Goal: Information Seeking & Learning: Find specific fact

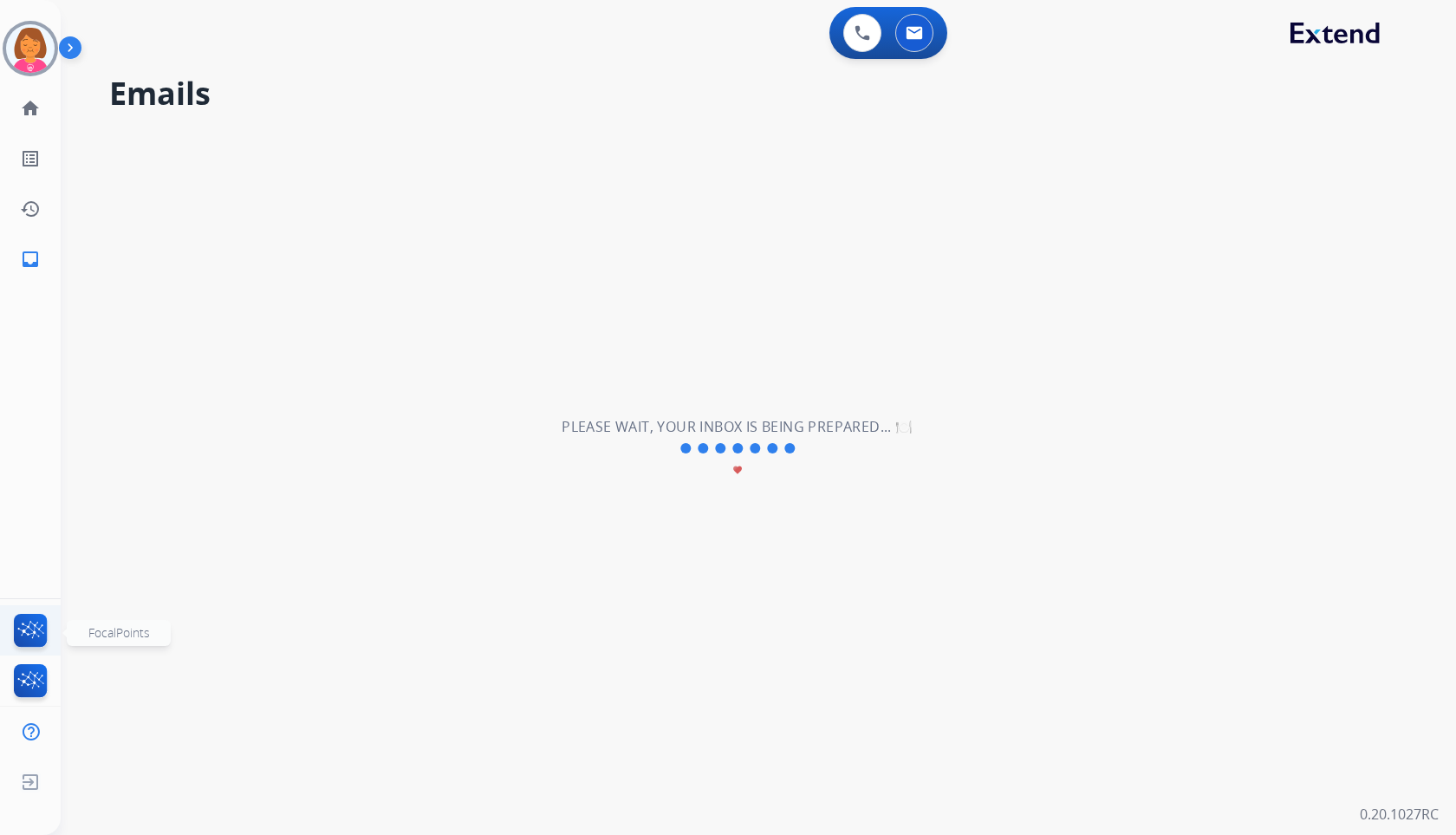
click at [35, 638] on img at bounding box center [31, 633] width 40 height 39
click at [46, 664] on li "Interaction Analytics" at bounding box center [31, 683] width 40 height 39
click at [39, 683] on img at bounding box center [31, 683] width 40 height 39
click at [869, 46] on button at bounding box center [862, 32] width 38 height 38
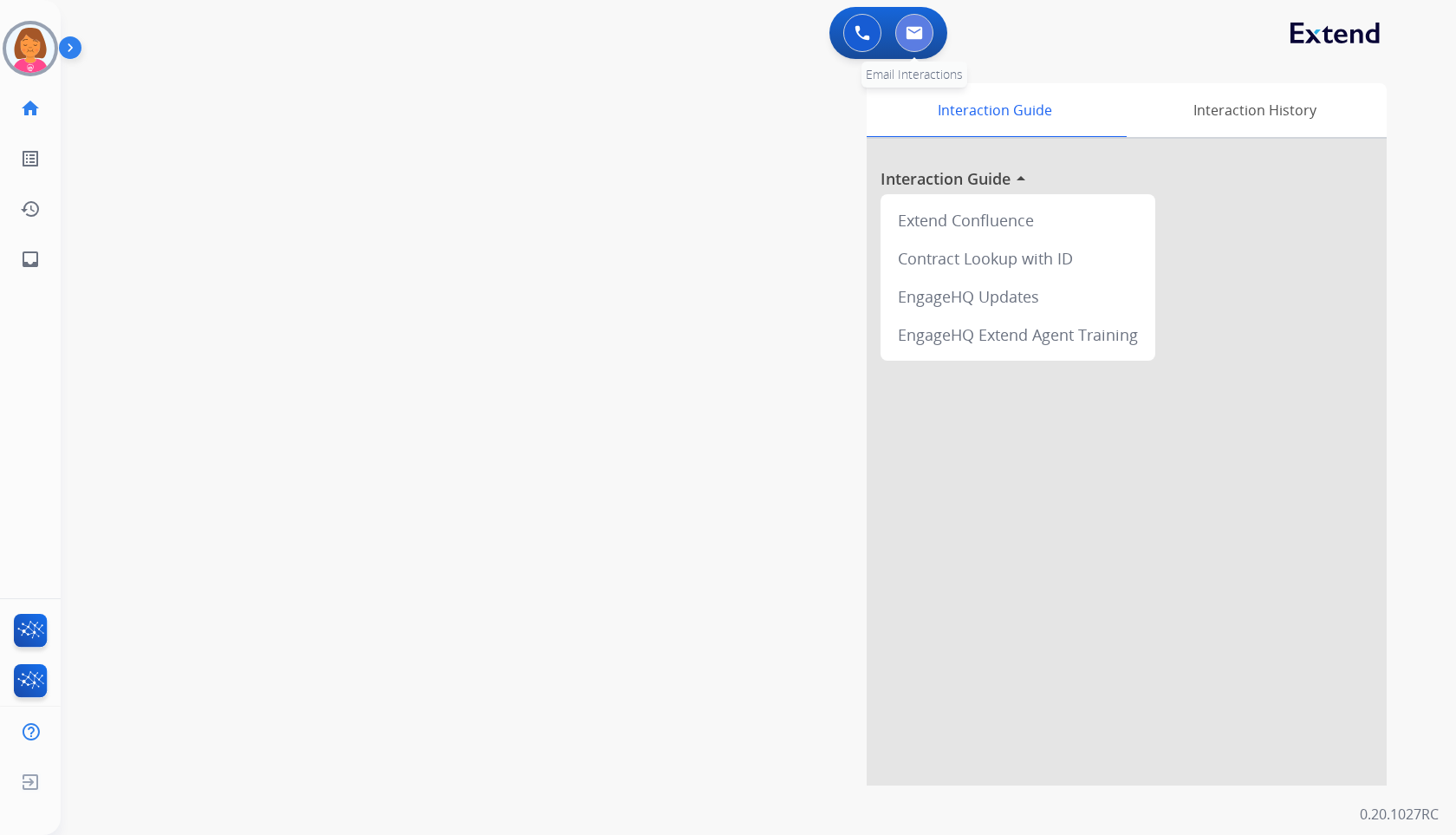
click at [923, 23] on button at bounding box center [914, 32] width 38 height 38
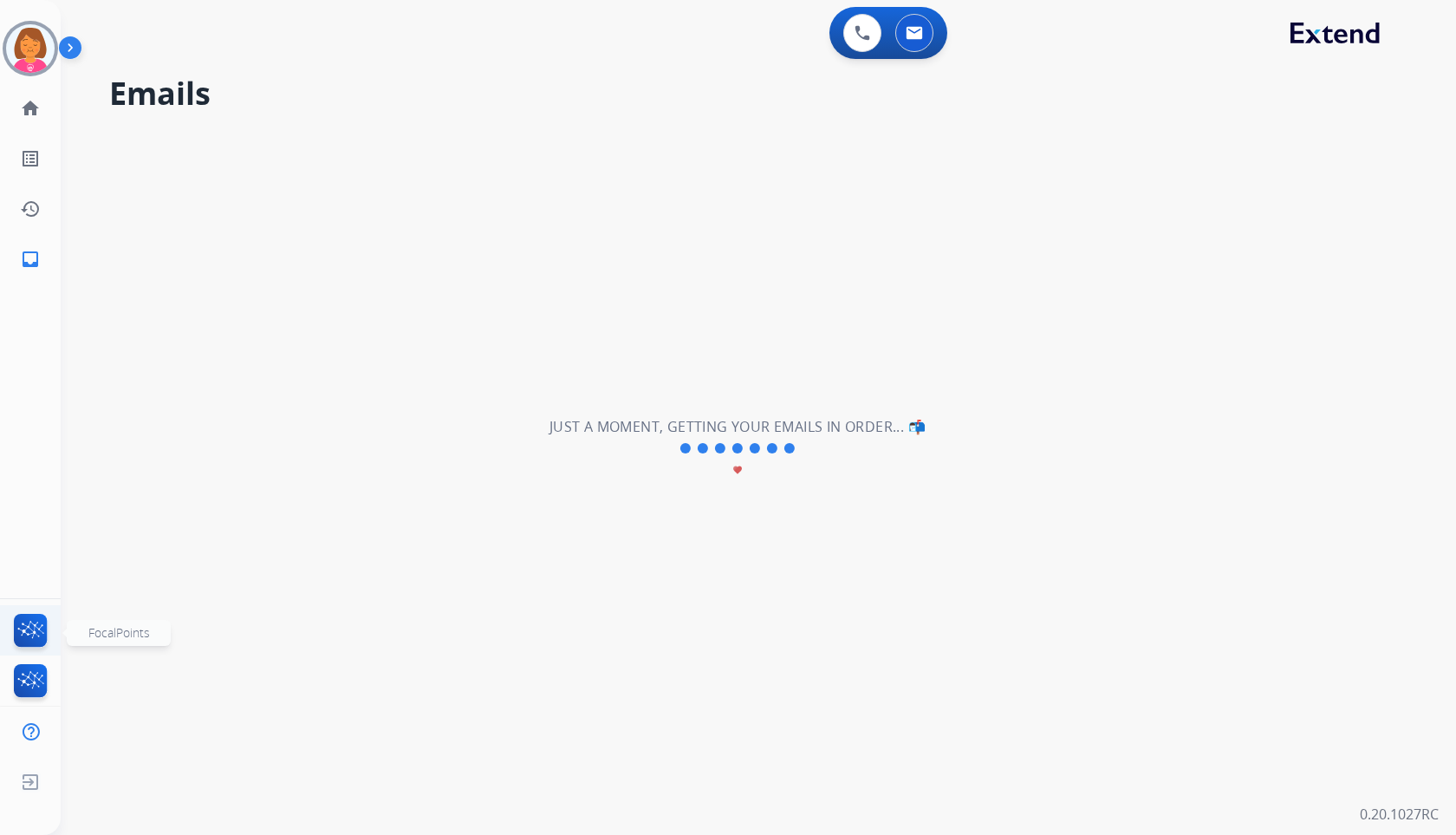
click at [36, 626] on img at bounding box center [31, 633] width 40 height 39
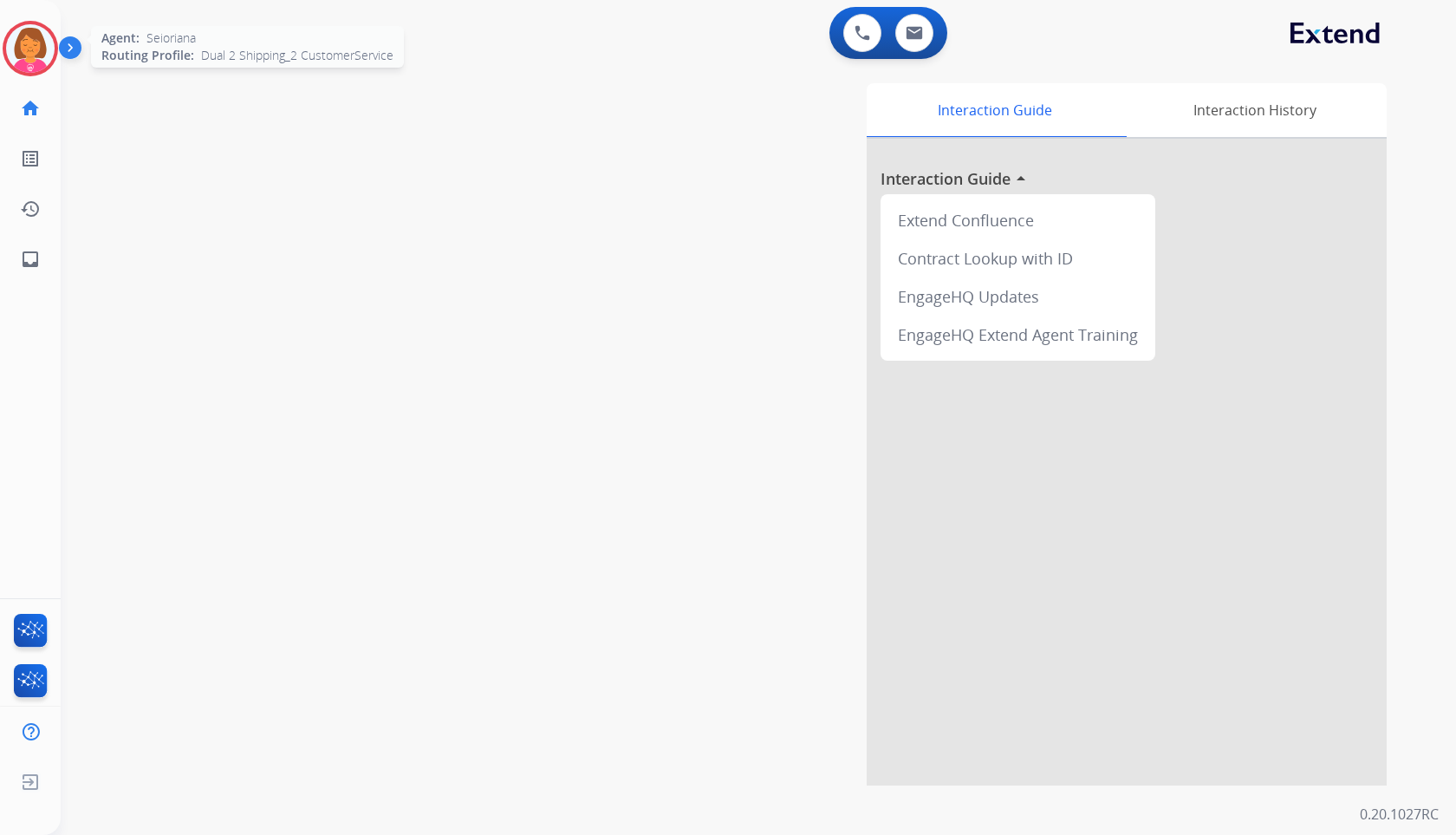
click at [50, 54] on img at bounding box center [30, 48] width 48 height 48
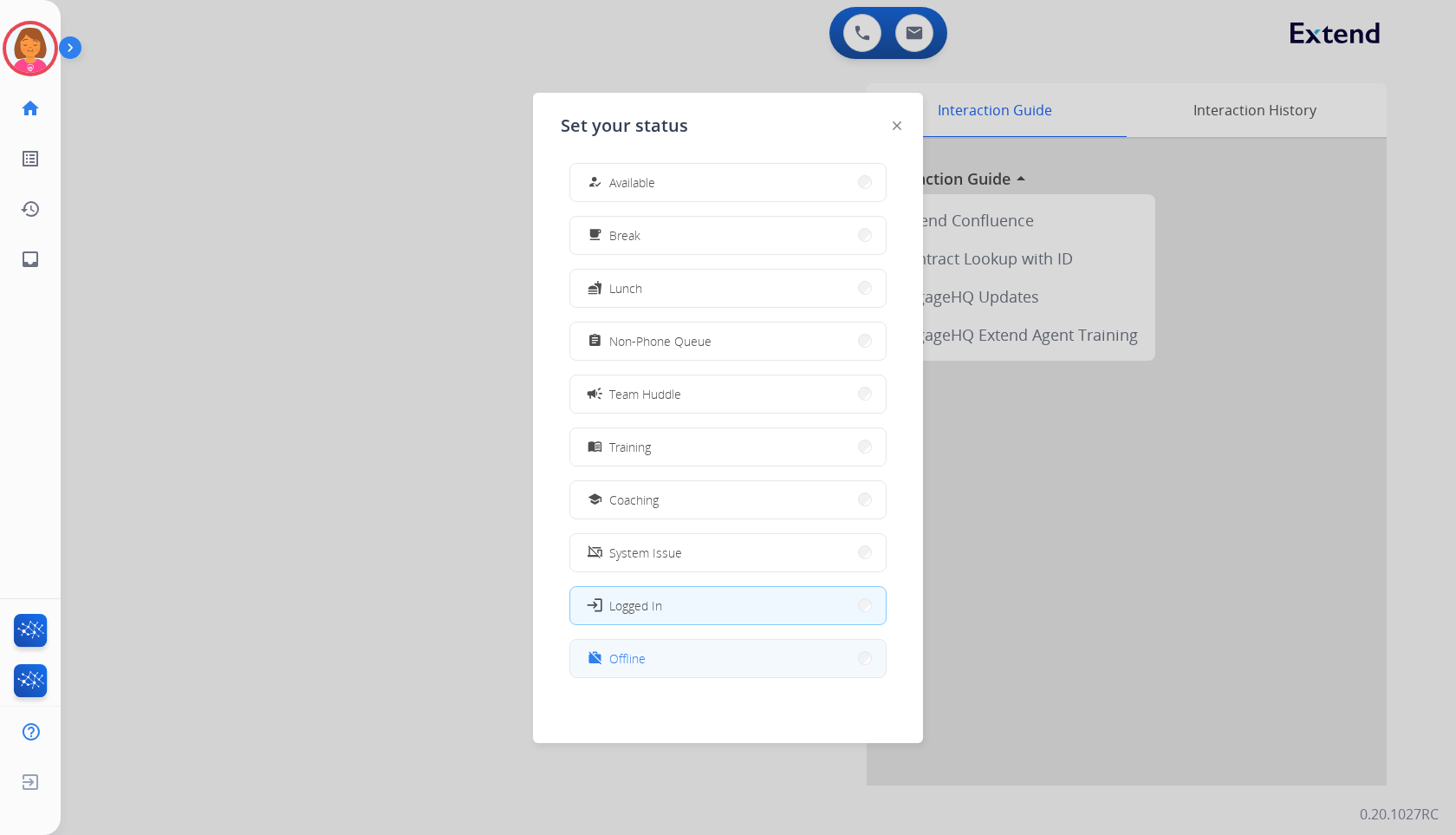
scroll to position [5, 0]
click at [751, 656] on button "work_off Offline" at bounding box center [728, 657] width 316 height 37
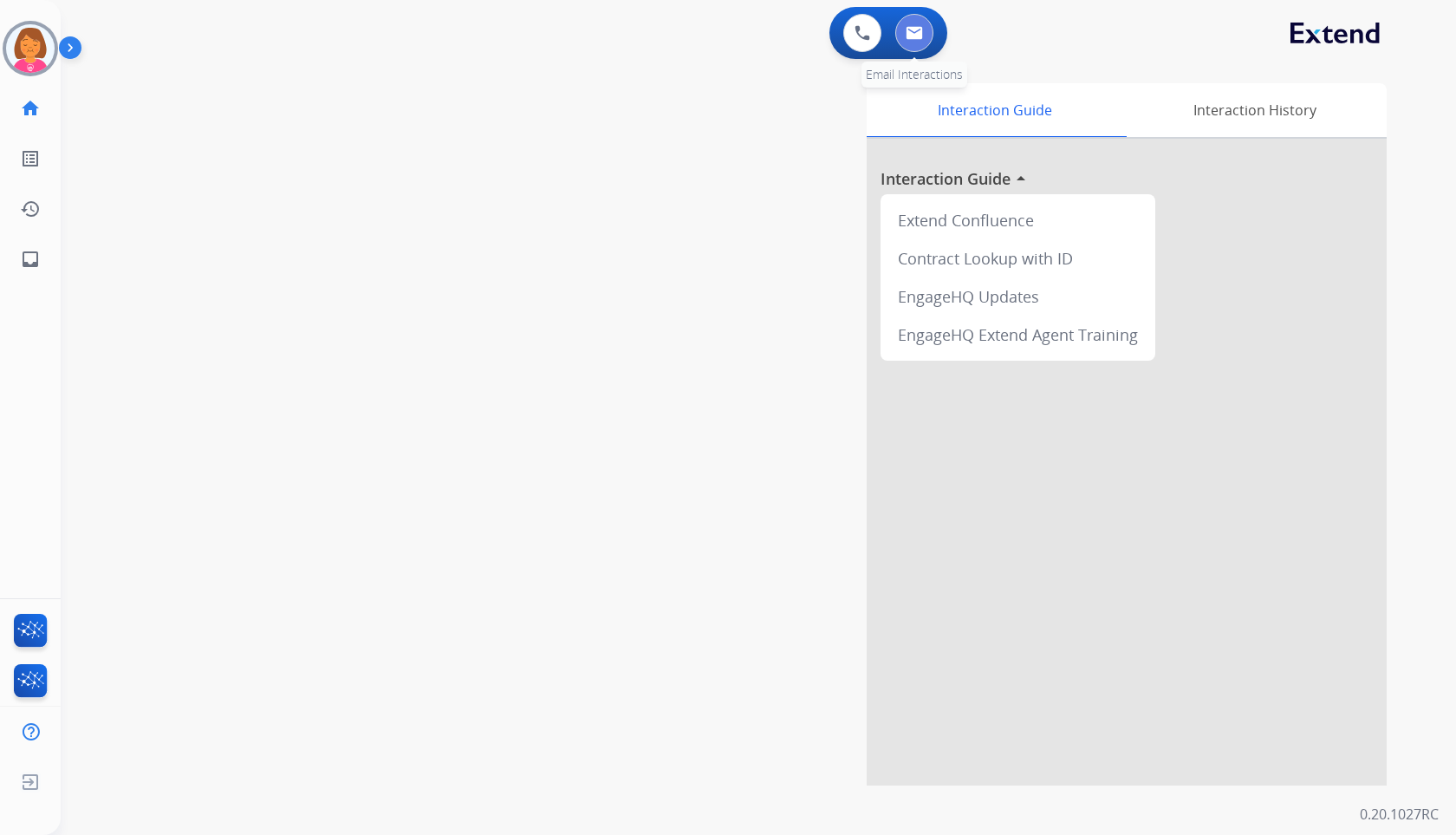
click at [904, 45] on button at bounding box center [914, 32] width 38 height 38
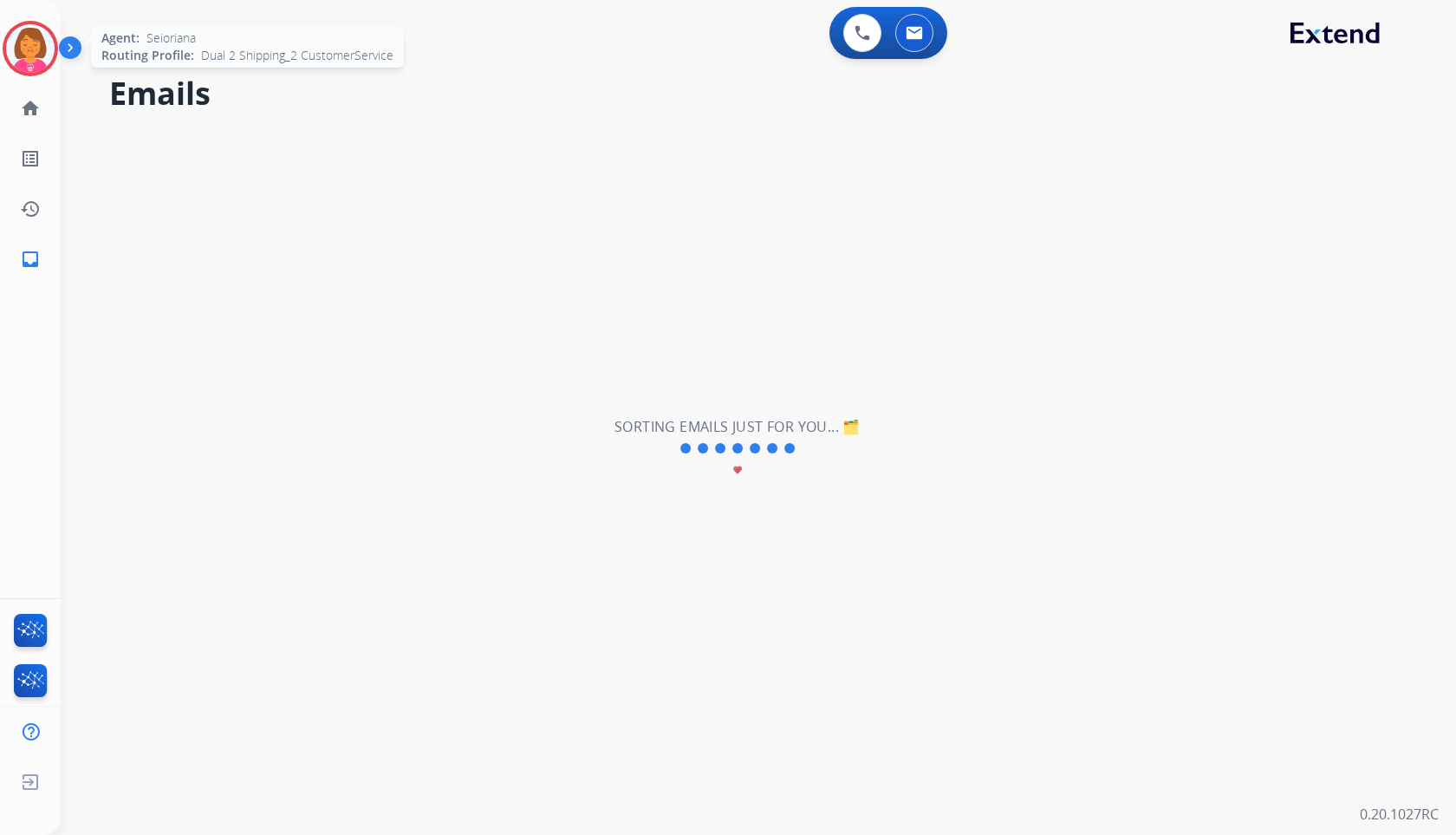
click at [22, 43] on img at bounding box center [30, 48] width 48 height 48
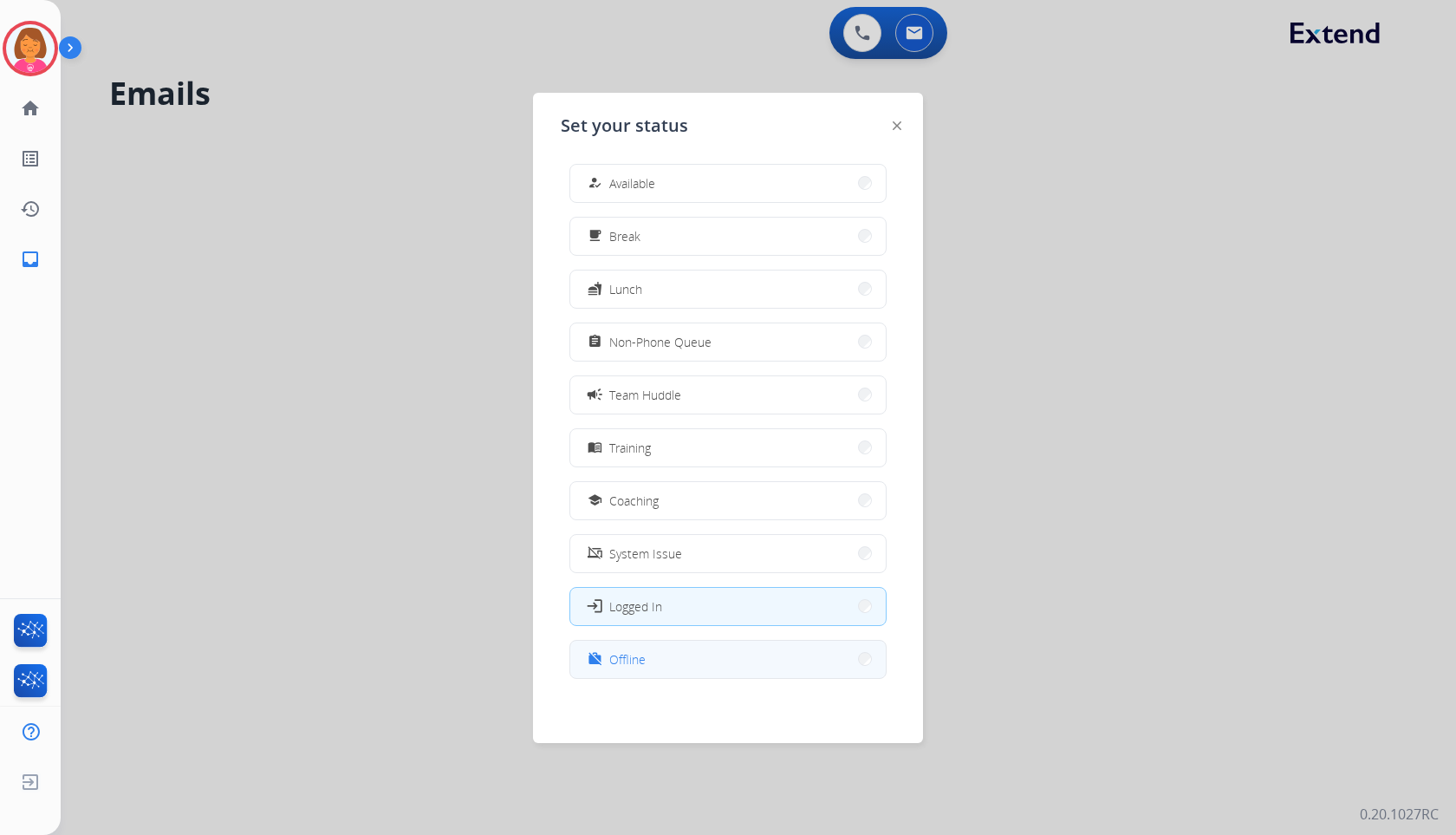
scroll to position [5, 0]
click at [700, 657] on button "work_off Offline" at bounding box center [728, 657] width 316 height 37
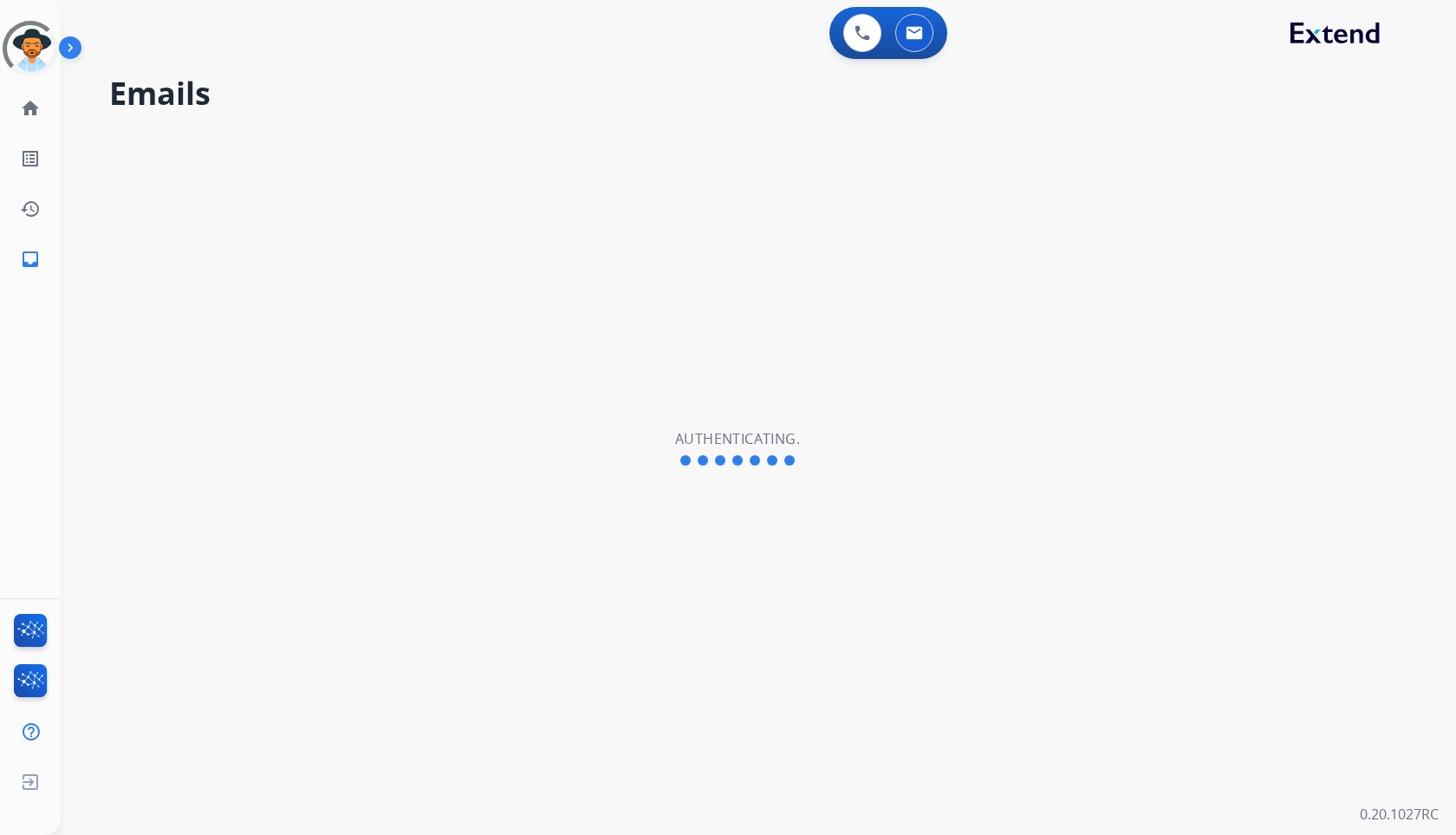
select select "**********"
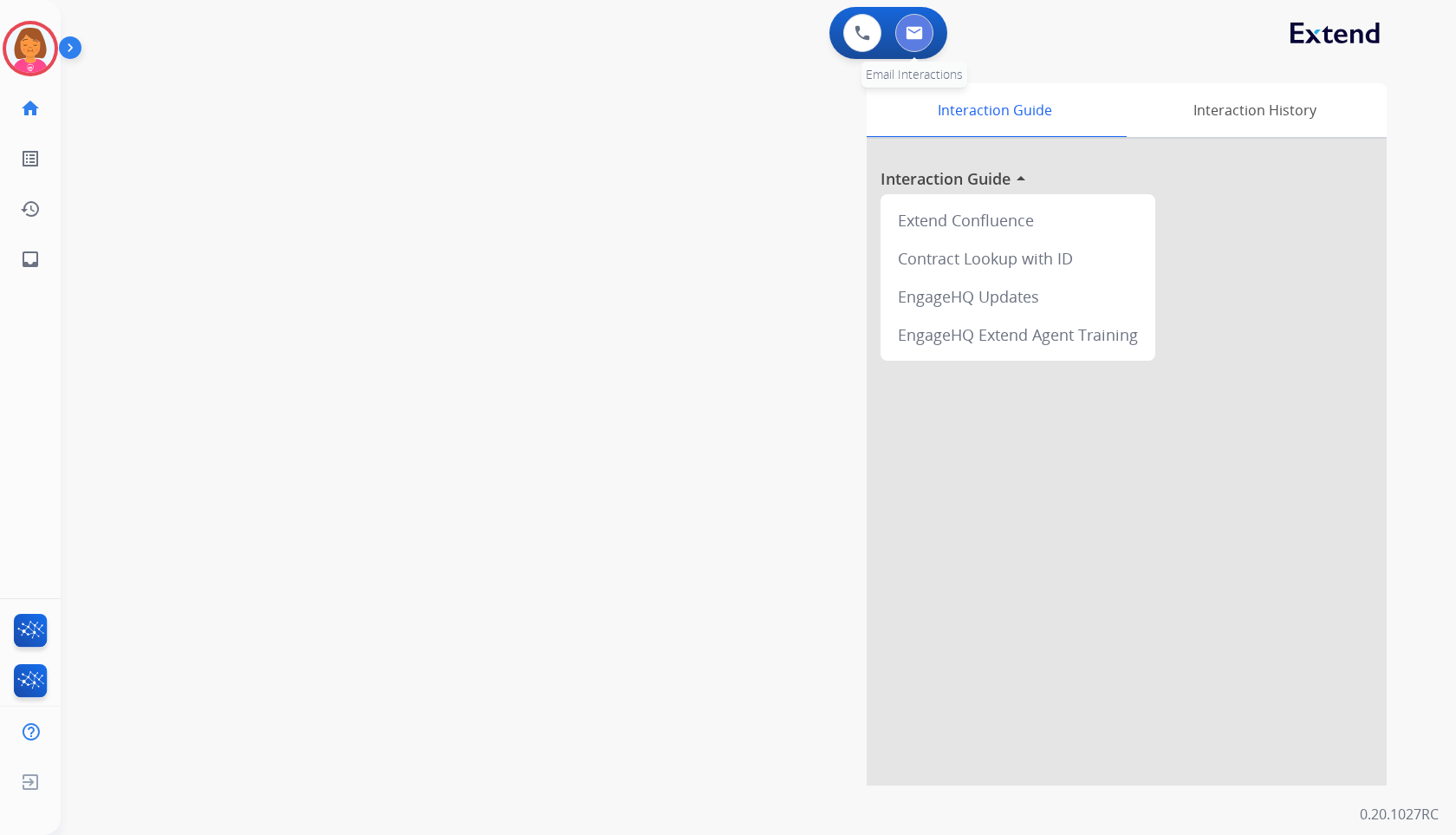
click at [916, 37] on img at bounding box center [915, 33] width 18 height 14
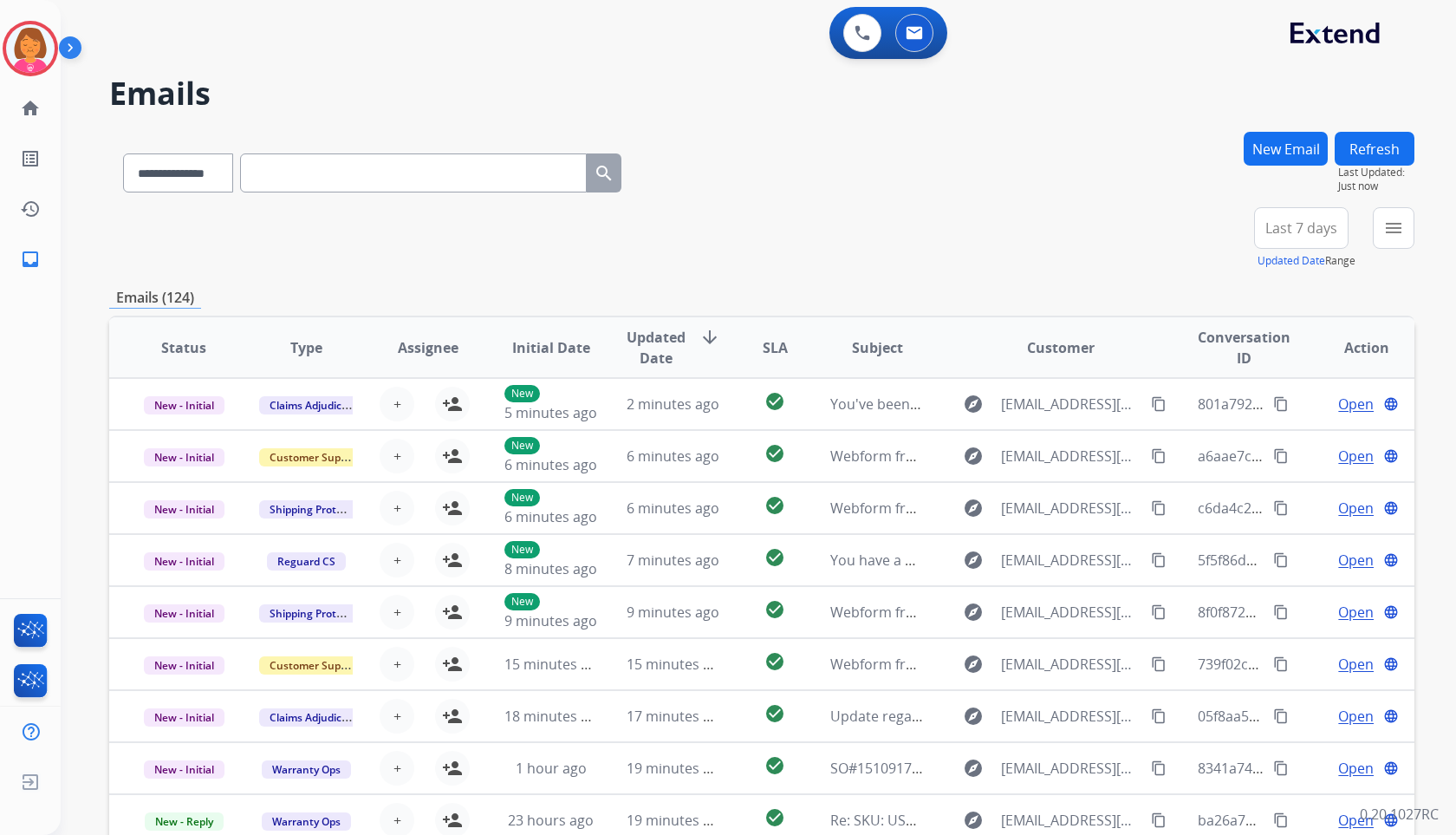
click at [321, 178] on input "text" at bounding box center [413, 173] width 346 height 39
drag, startPoint x: 205, startPoint y: 175, endPoint x: 203, endPoint y: 189, distance: 14.1
click at [205, 175] on select "**********" at bounding box center [177, 173] width 109 height 39
select select "**********"
click at [123, 153] on select "**********" at bounding box center [177, 173] width 109 height 39
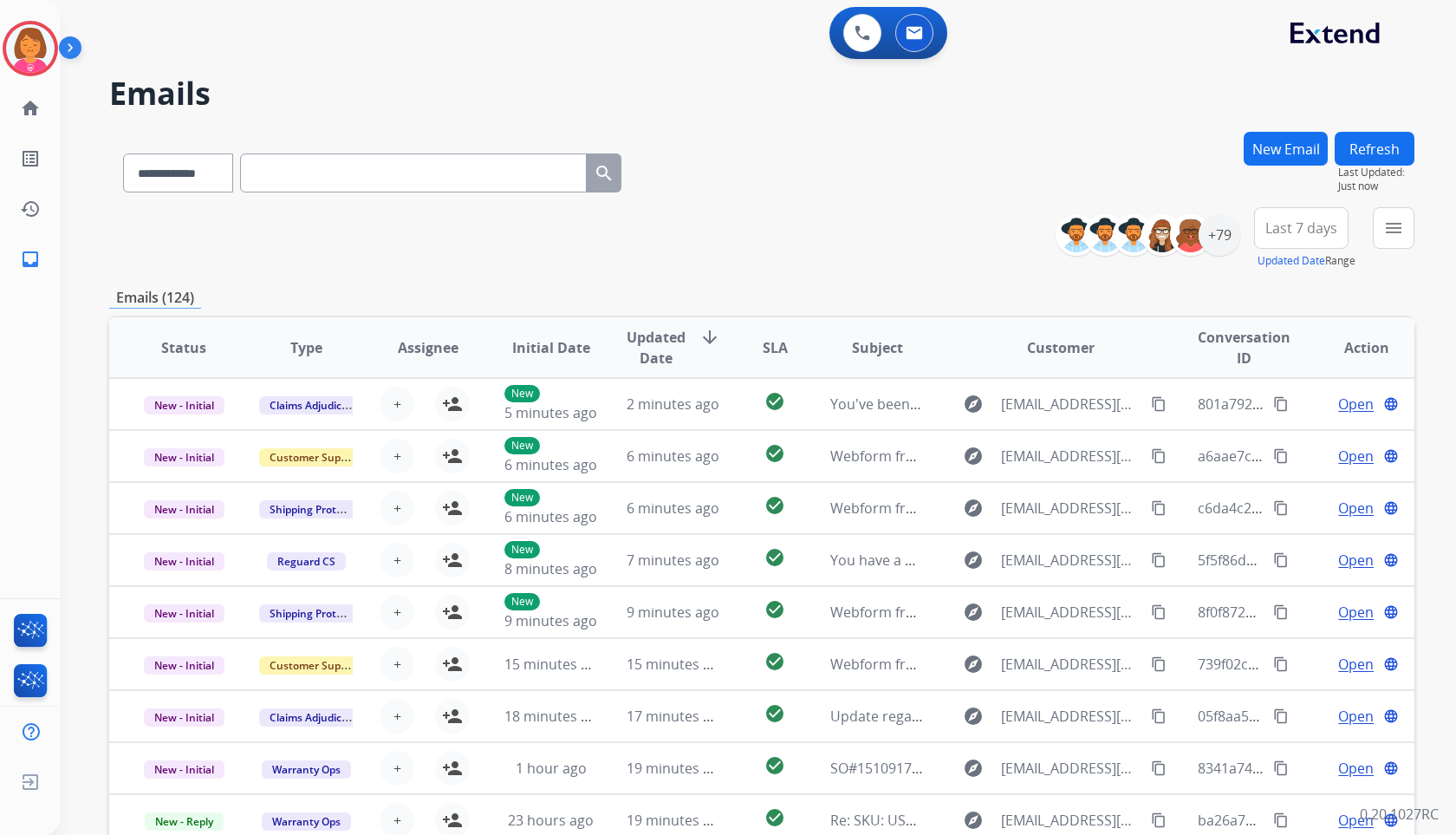
click at [296, 172] on input "text" at bounding box center [413, 173] width 346 height 39
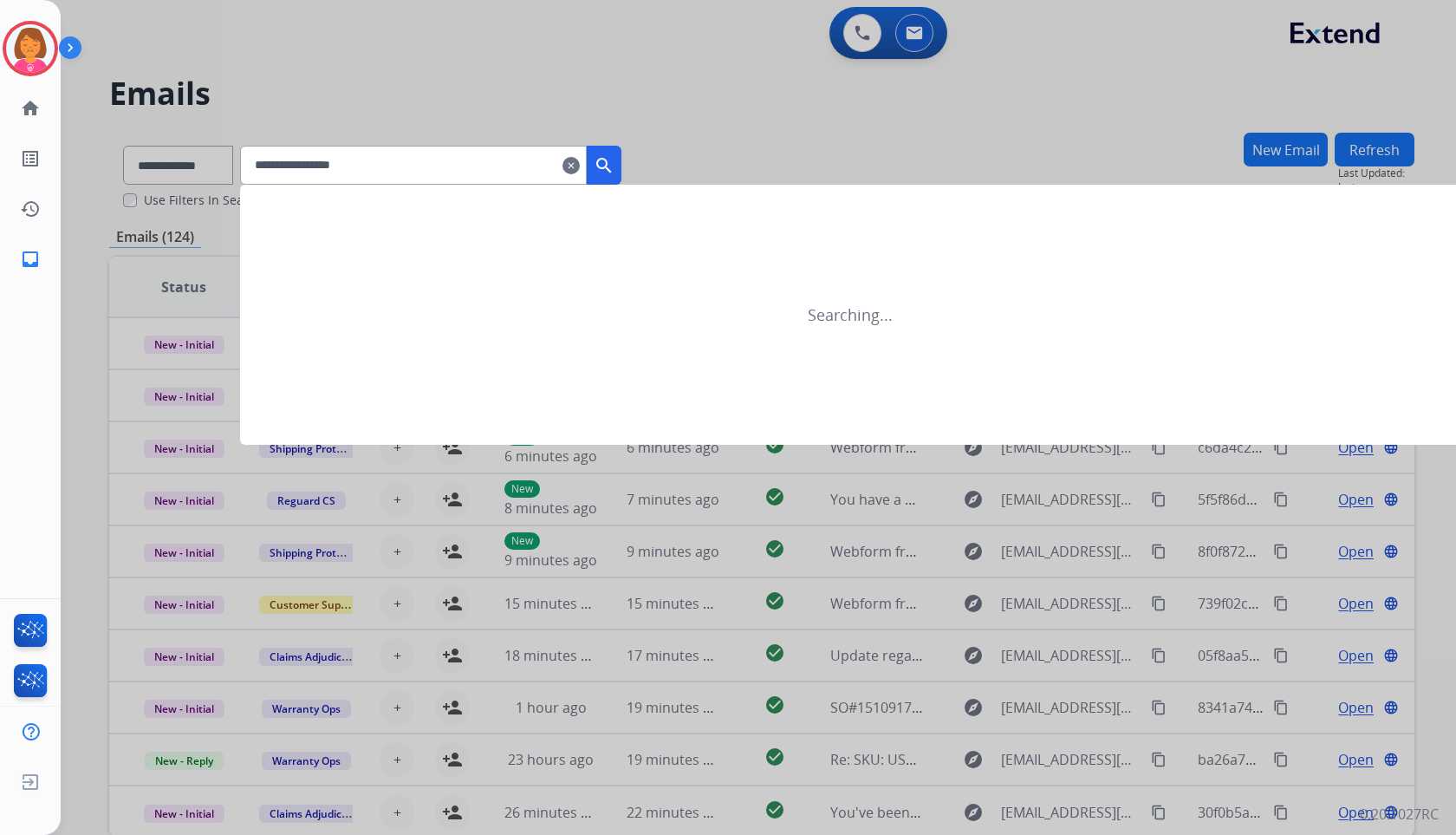
type input "**********"
click at [622, 170] on button "search" at bounding box center [604, 165] width 35 height 39
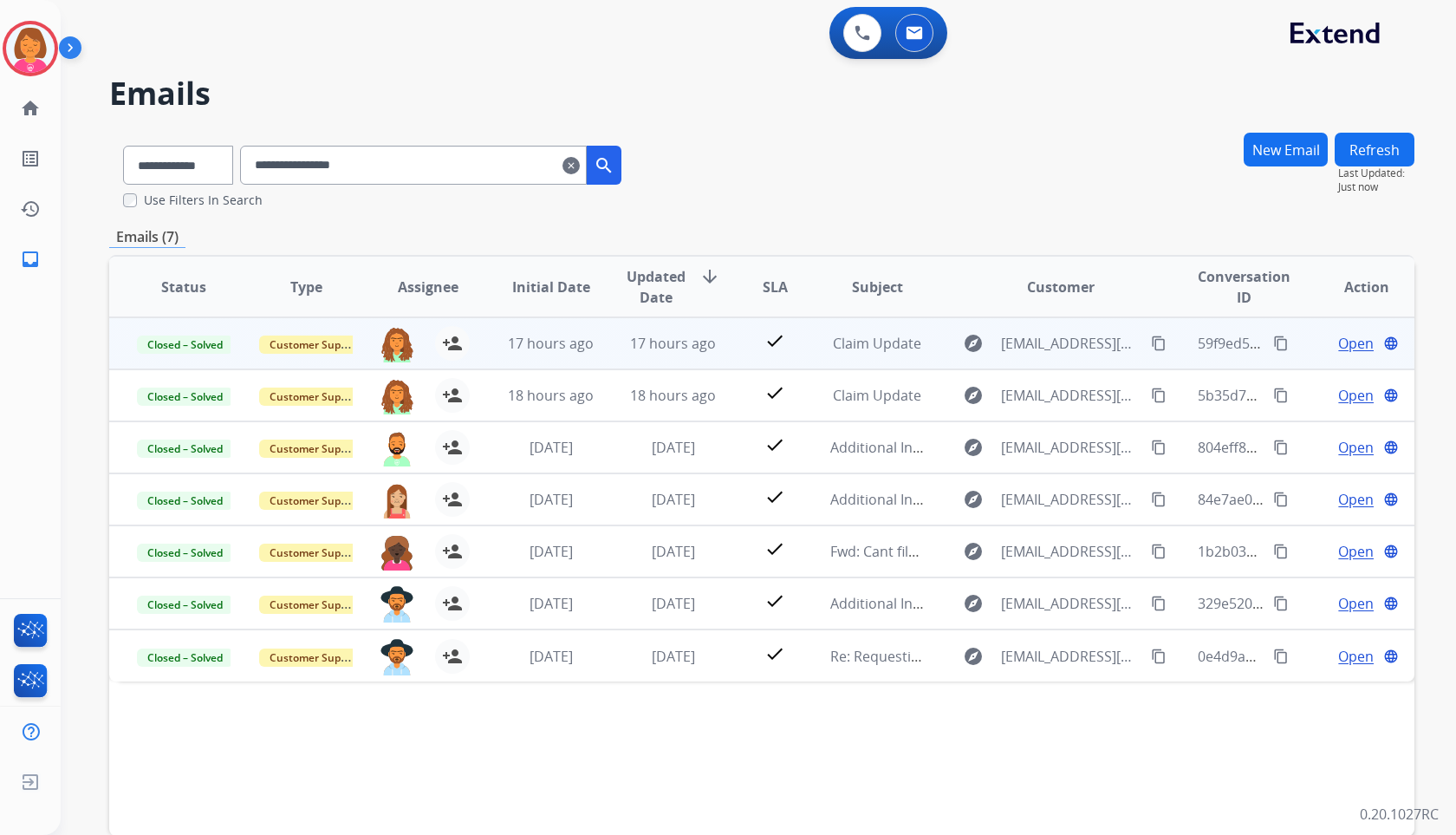
click at [803, 354] on td "Claim Update" at bounding box center [863, 343] width 122 height 52
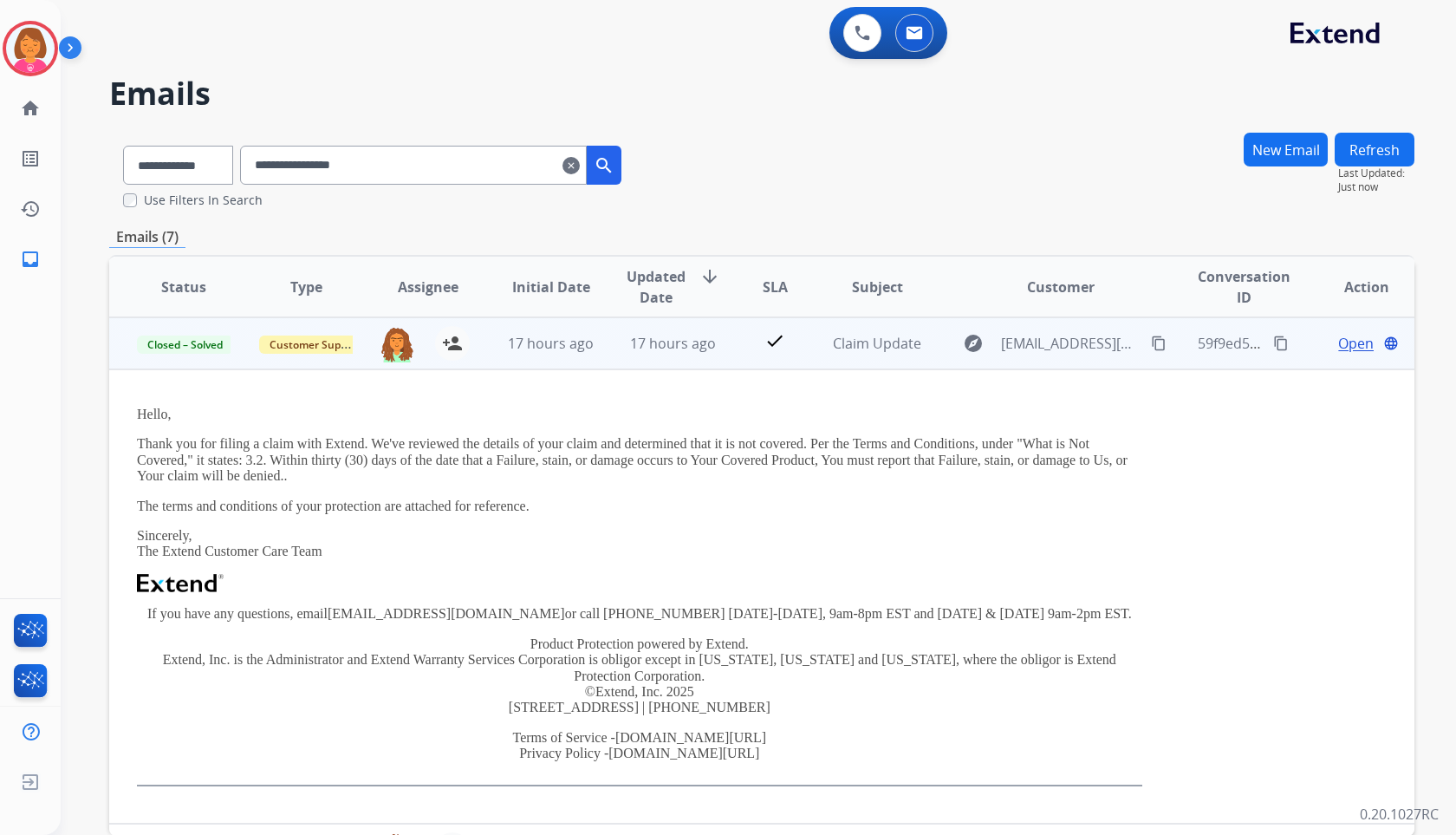
click at [1338, 339] on span "Open" at bounding box center [1356, 344] width 36 height 21
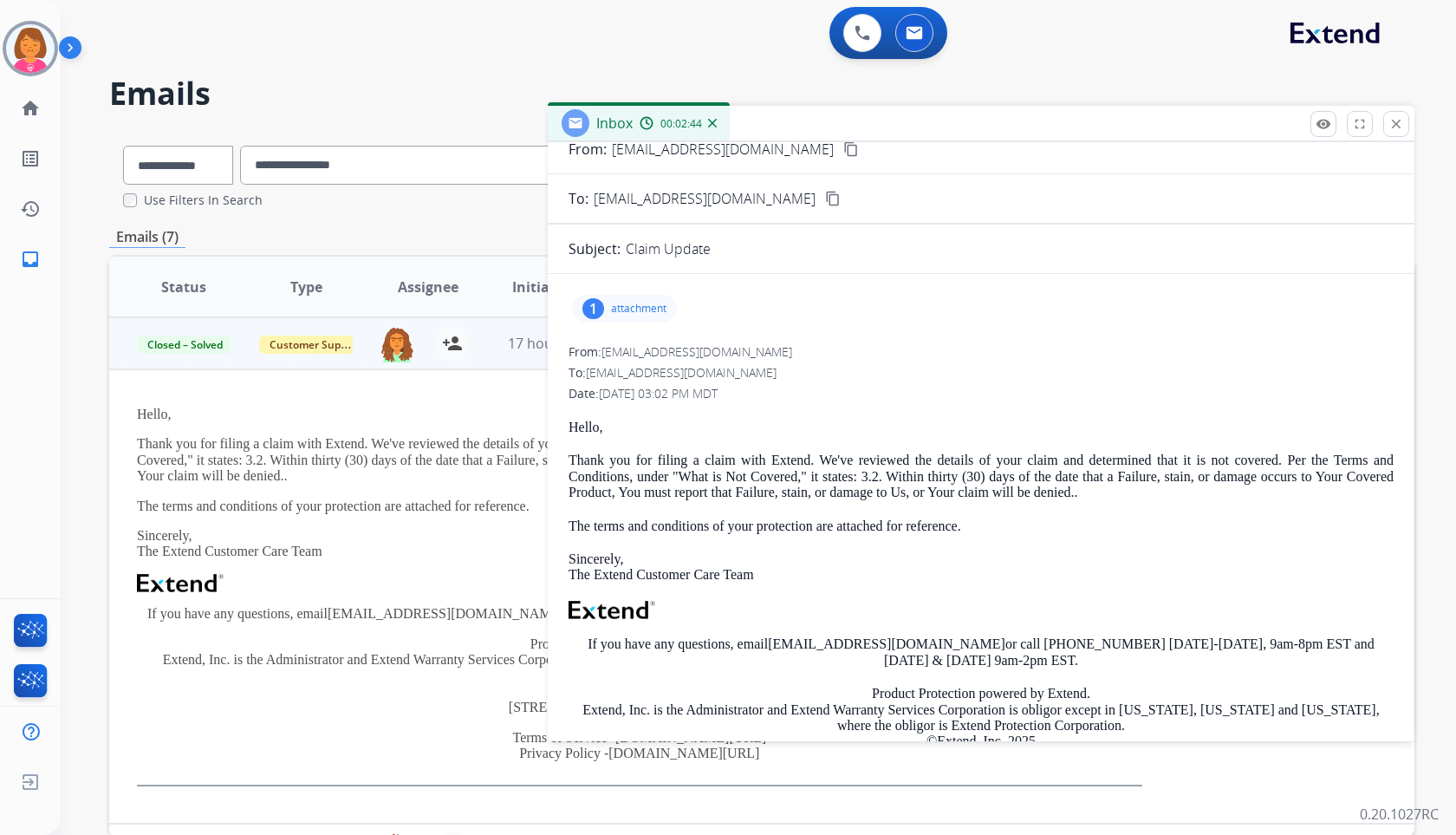
scroll to position [87, 0]
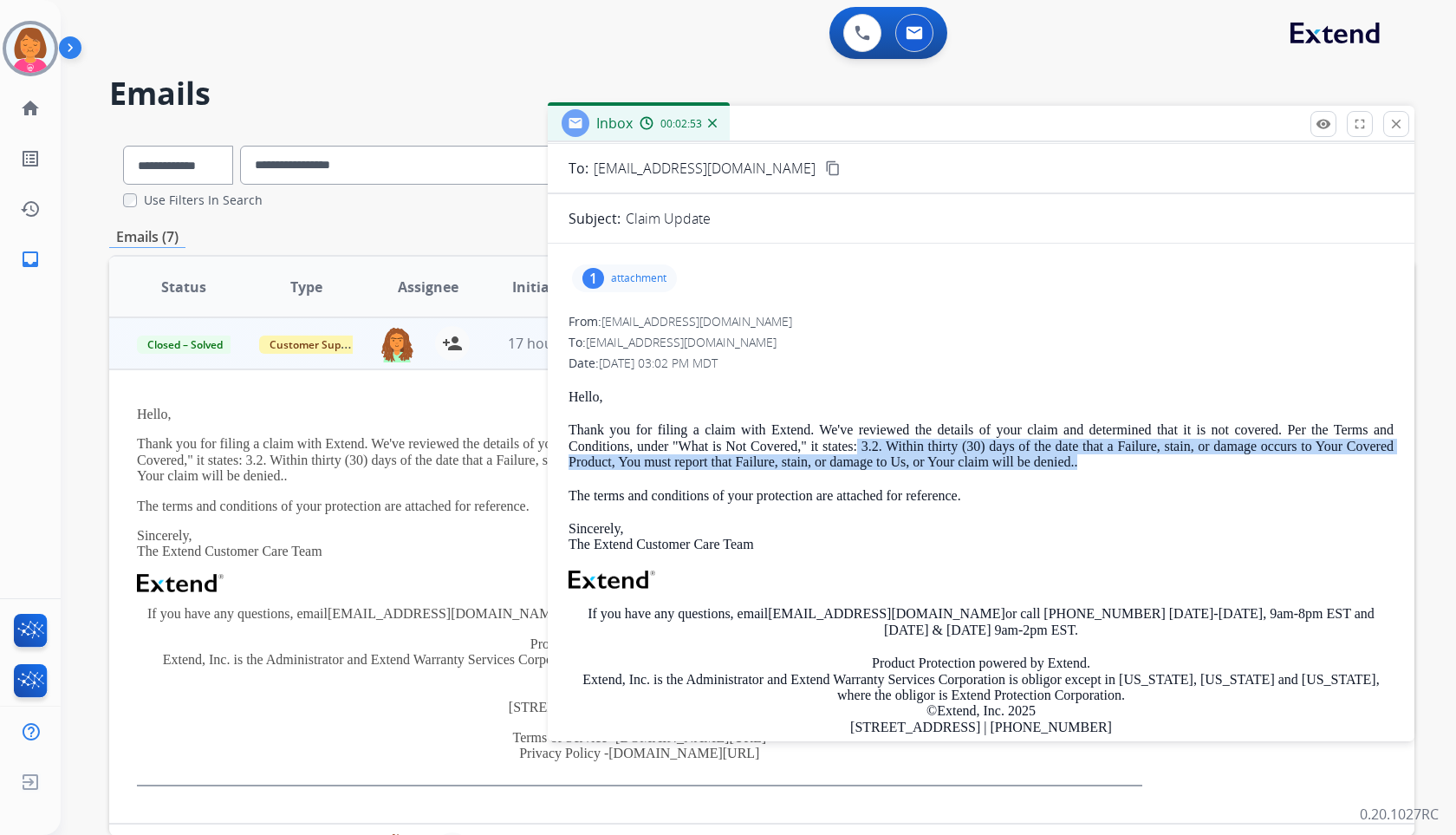
drag, startPoint x: 853, startPoint y: 443, endPoint x: 1079, endPoint y: 463, distance: 226.9
click at [1079, 463] on p "Thank you for filing a claim with Extend. We've reviewed the details of your cl…" at bounding box center [981, 446] width 825 height 47
copy p "3.2. Within thirty (30) days of the date that a Failure, stain, or damage occur…"
